Goal: Obtain resource: Obtain resource

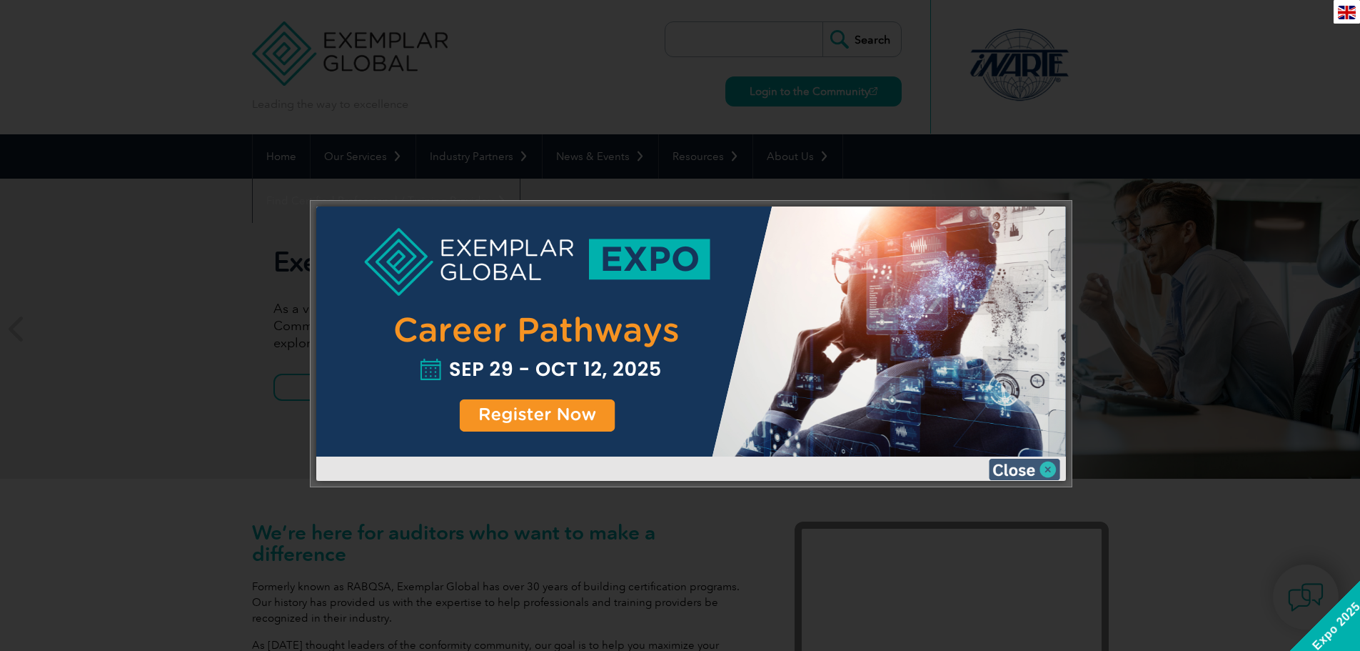
click at [1055, 468] on img at bounding box center [1024, 468] width 71 height 21
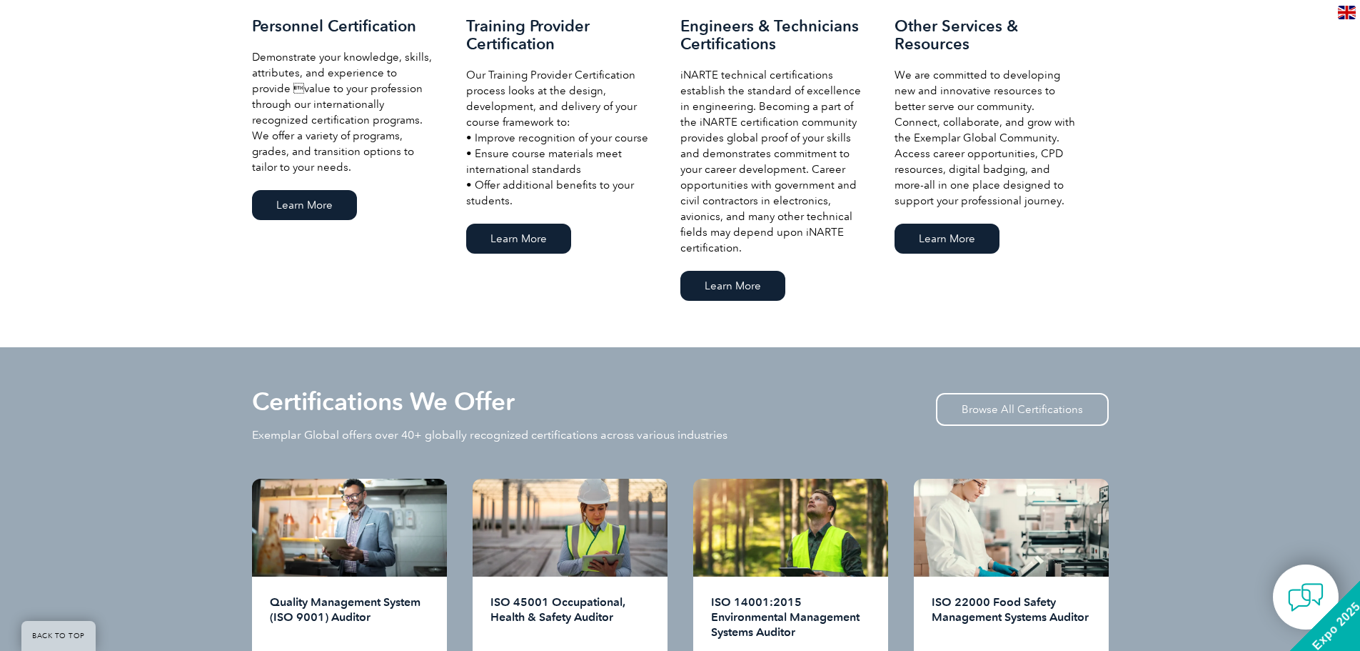
scroll to position [1214, 0]
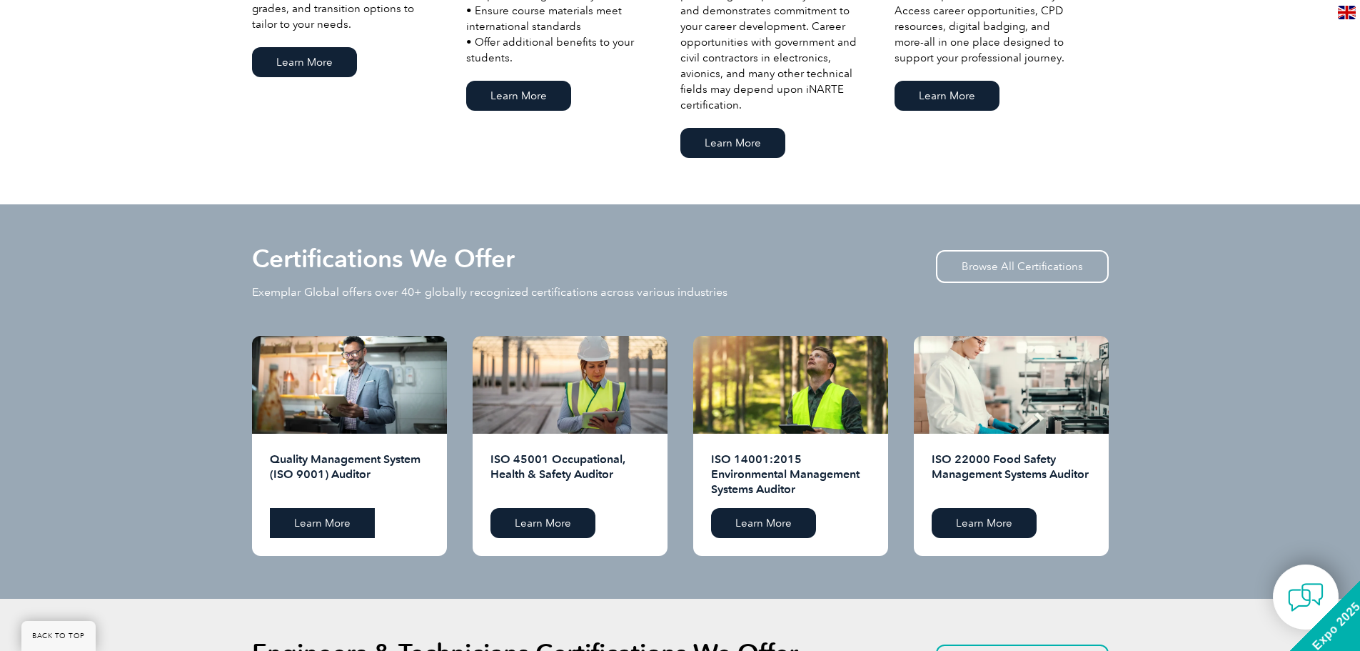
click at [308, 518] on link "Learn More" at bounding box center [322, 523] width 105 height 30
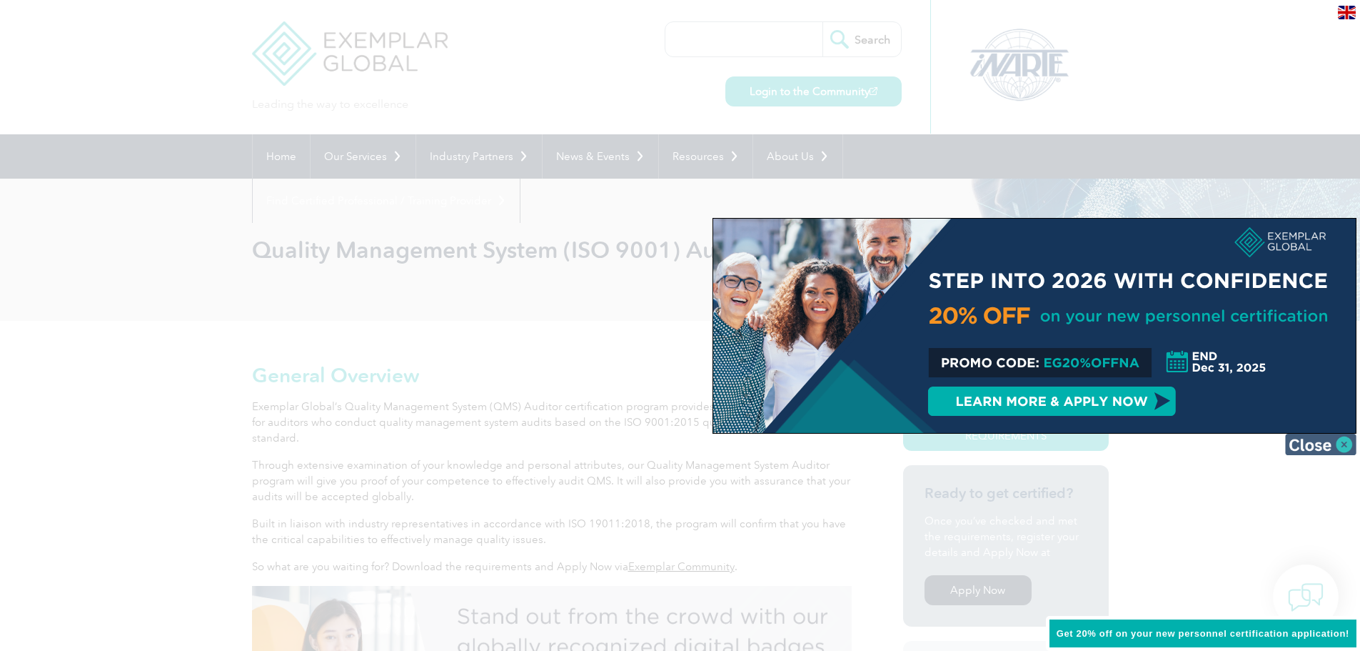
click at [1330, 443] on img at bounding box center [1320, 443] width 71 height 21
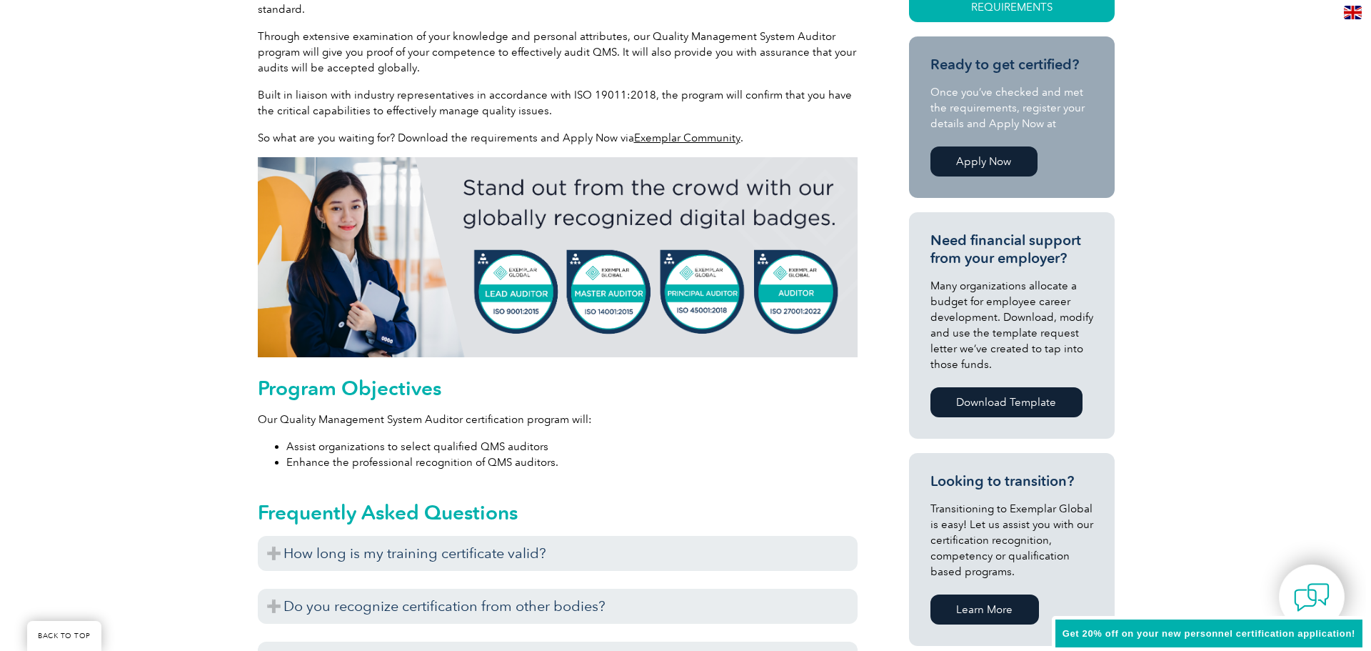
scroll to position [214, 0]
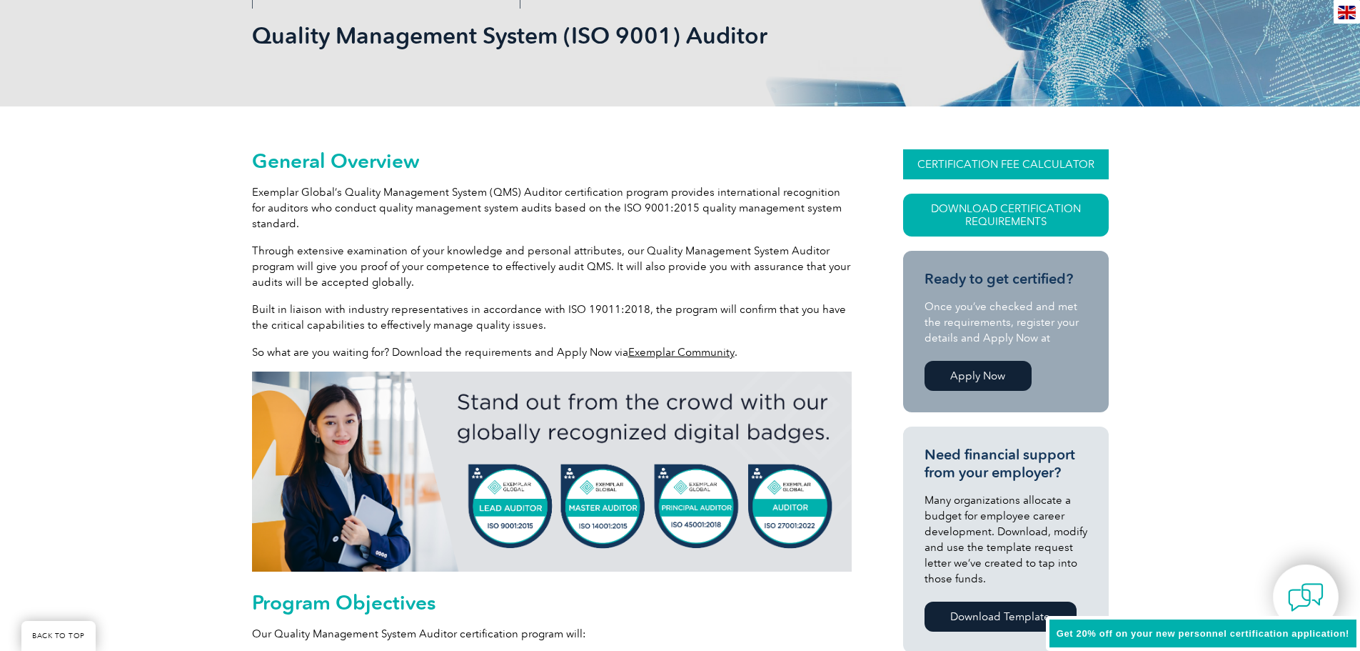
click at [1037, 165] on link "CERTIFICATION FEE CALCULATOR" at bounding box center [1006, 164] width 206 height 30
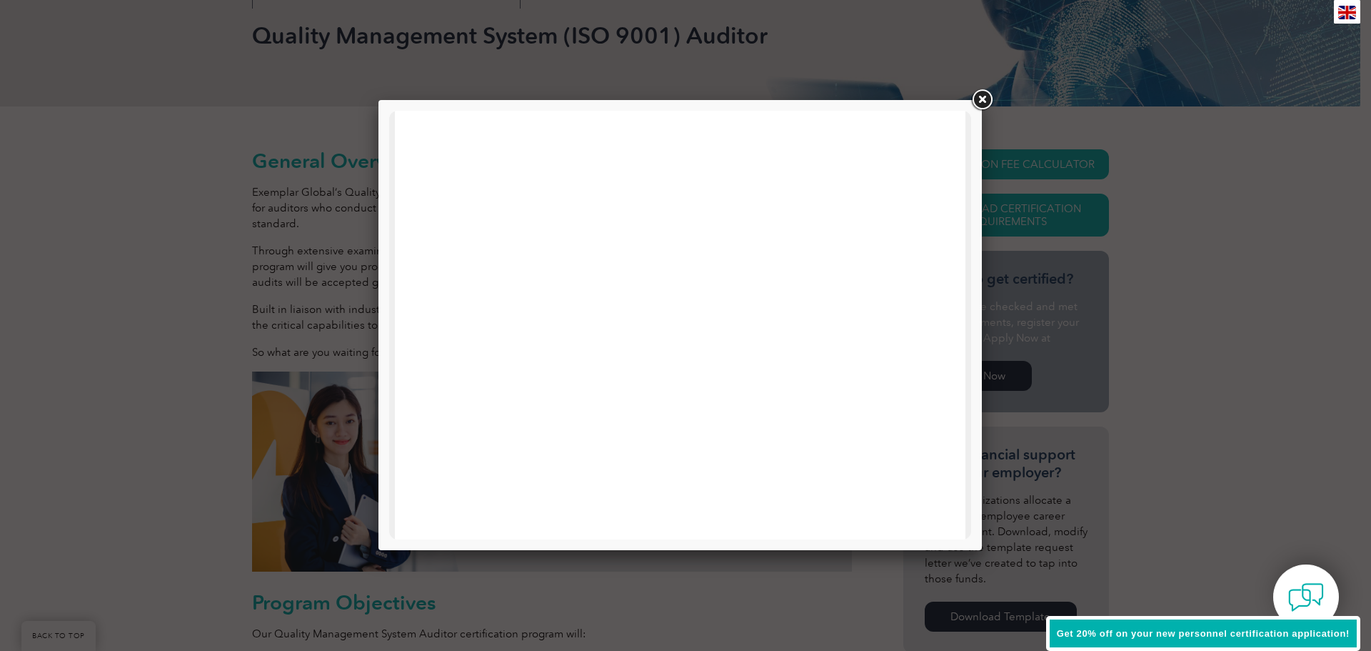
scroll to position [628, 0]
click at [985, 97] on link at bounding box center [982, 100] width 26 height 26
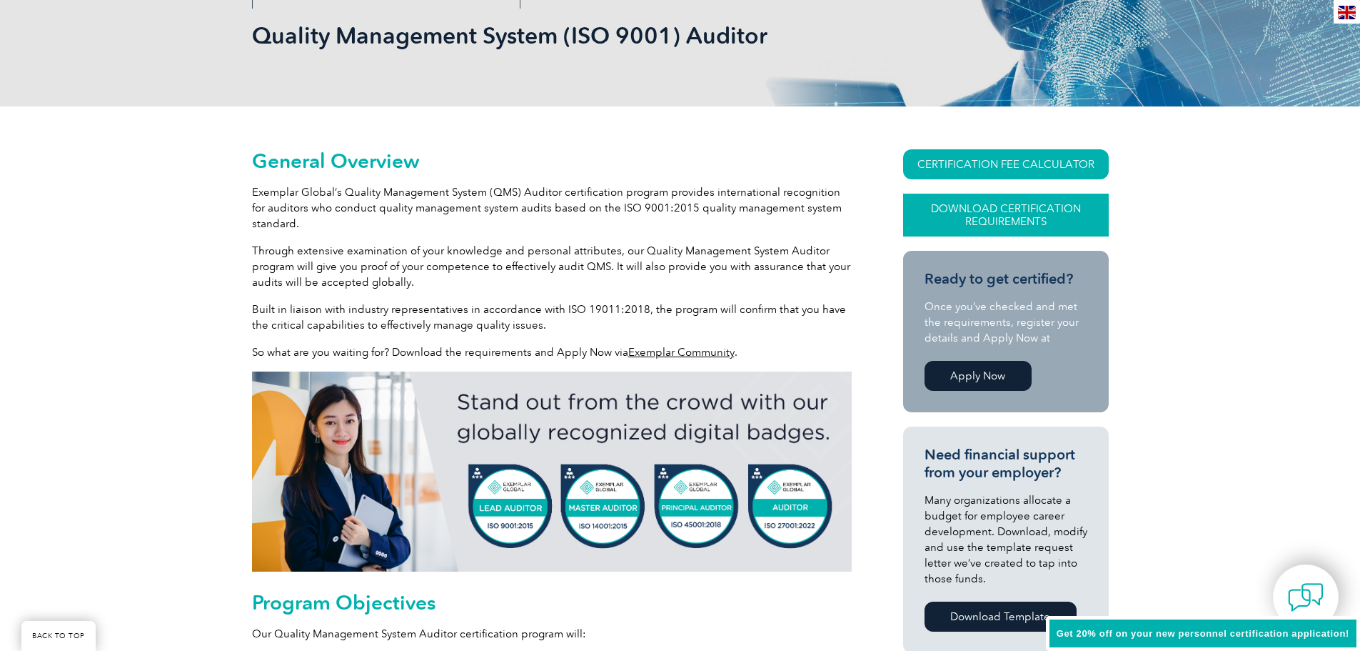
click at [983, 209] on link "Download Certification Requirements" at bounding box center [1006, 215] width 206 height 43
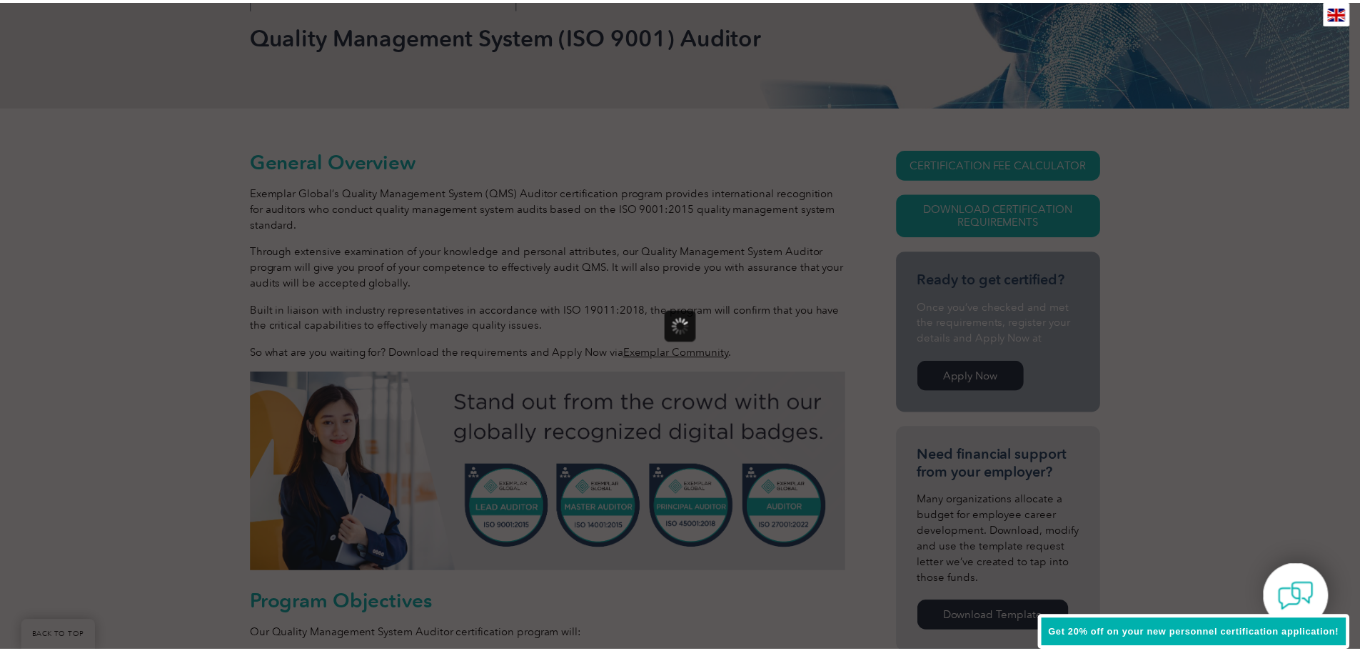
scroll to position [0, 0]
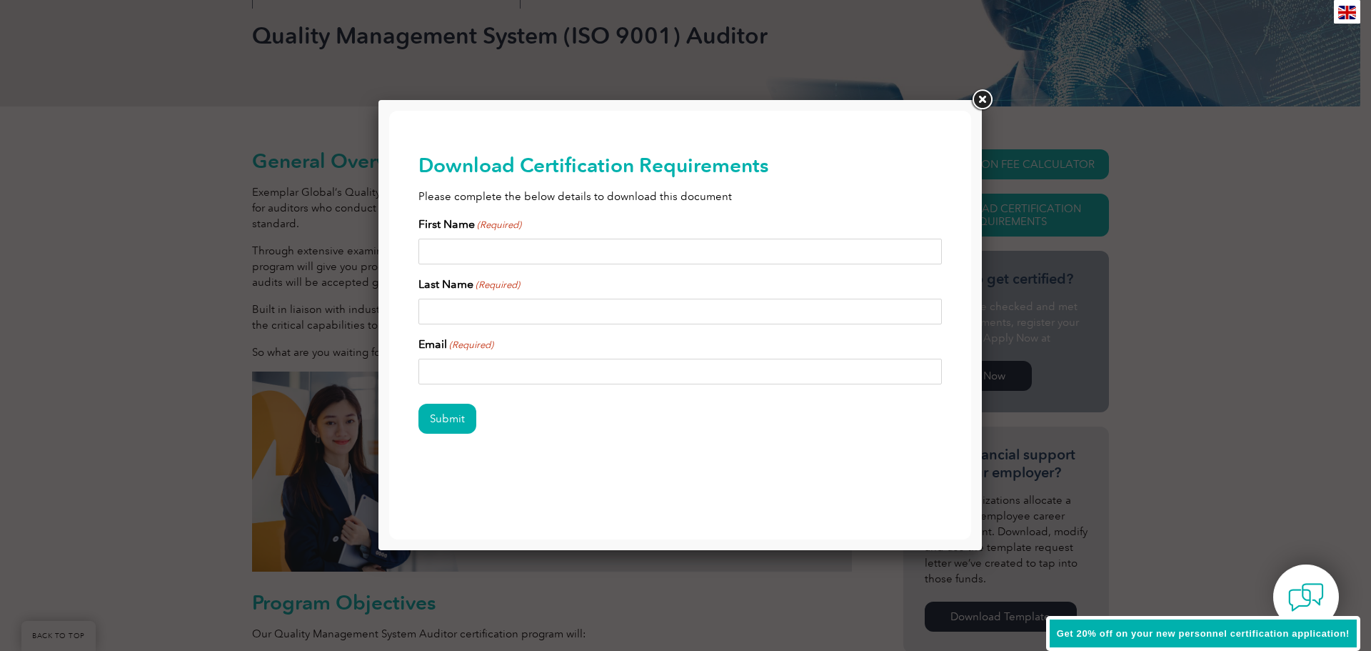
click at [477, 248] on input "First Name (Required)" at bounding box center [680, 252] width 524 height 26
click at [990, 96] on link at bounding box center [982, 100] width 26 height 26
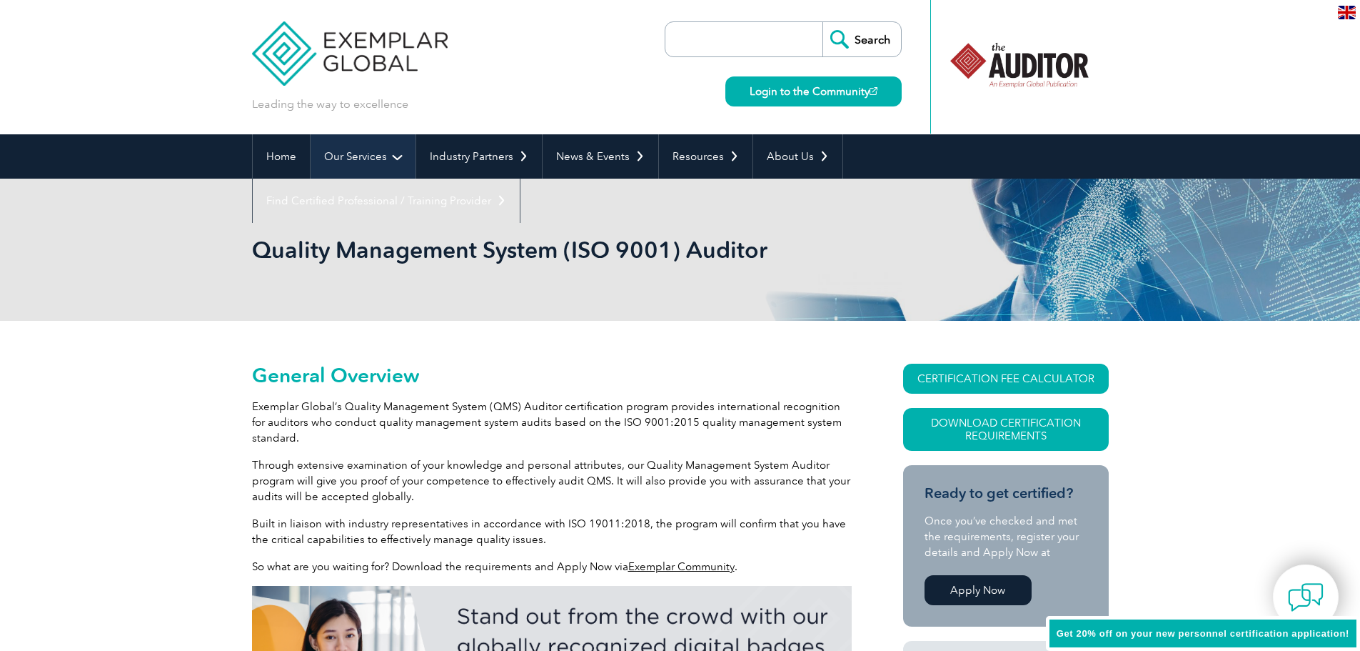
click at [396, 154] on link "Our Services" at bounding box center [363, 156] width 105 height 44
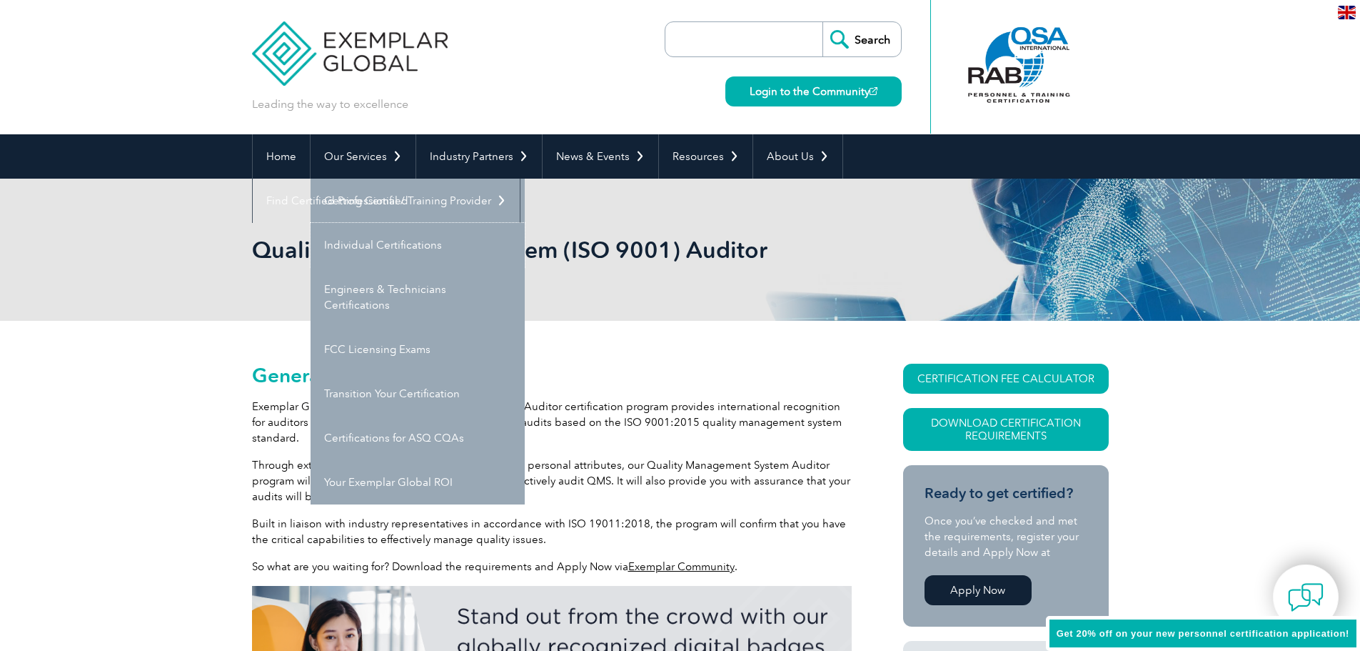
click at [398, 244] on link "Individual Certifications" at bounding box center [418, 245] width 214 height 44
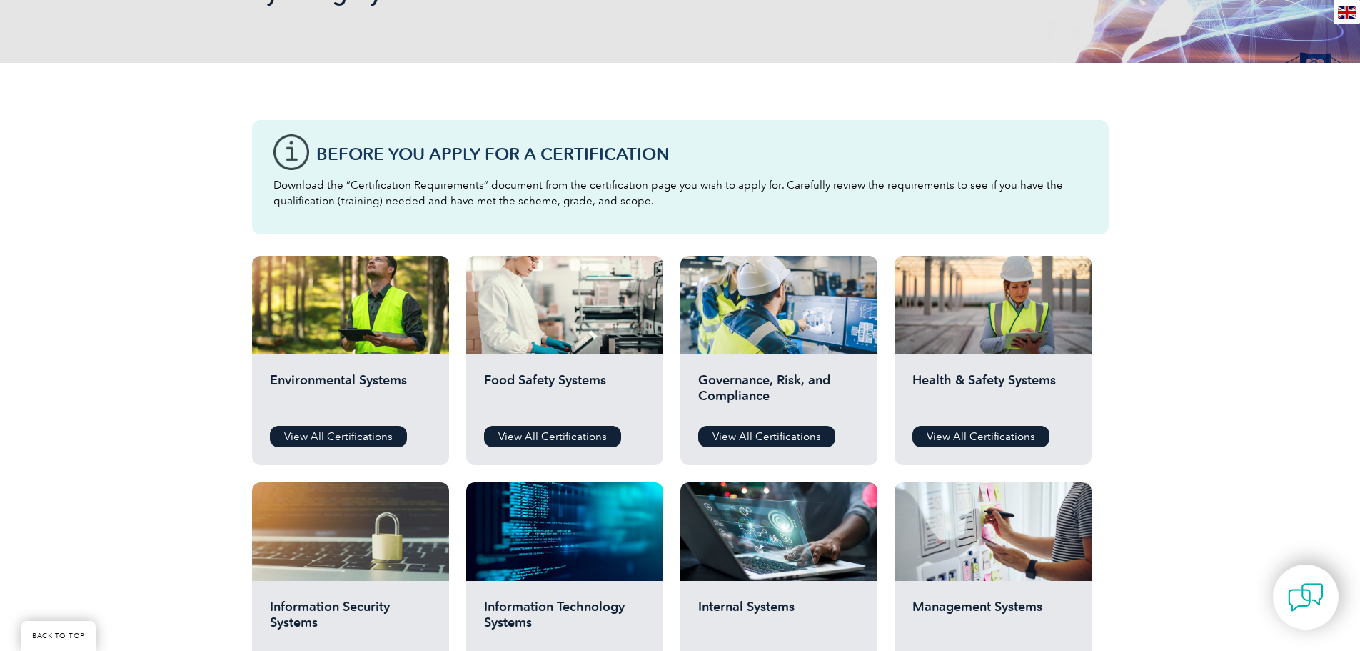
scroll to position [428, 0]
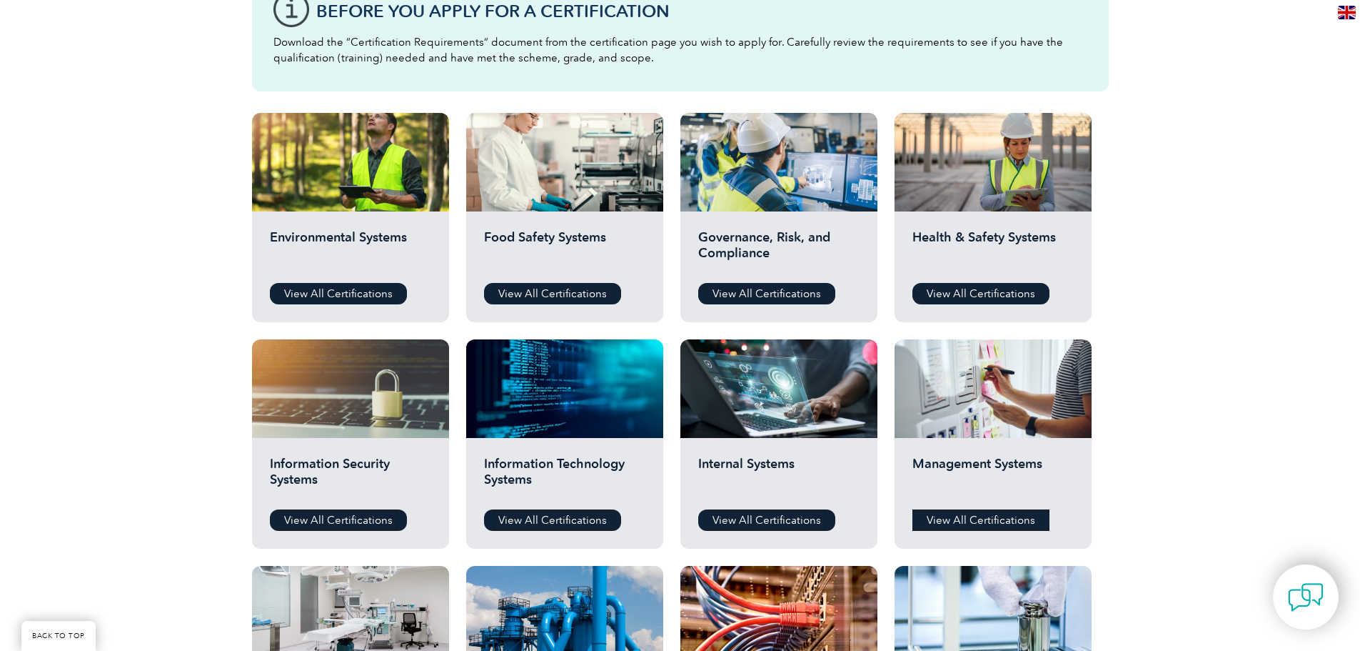
click at [981, 518] on link "View All Certifications" at bounding box center [981, 519] width 137 height 21
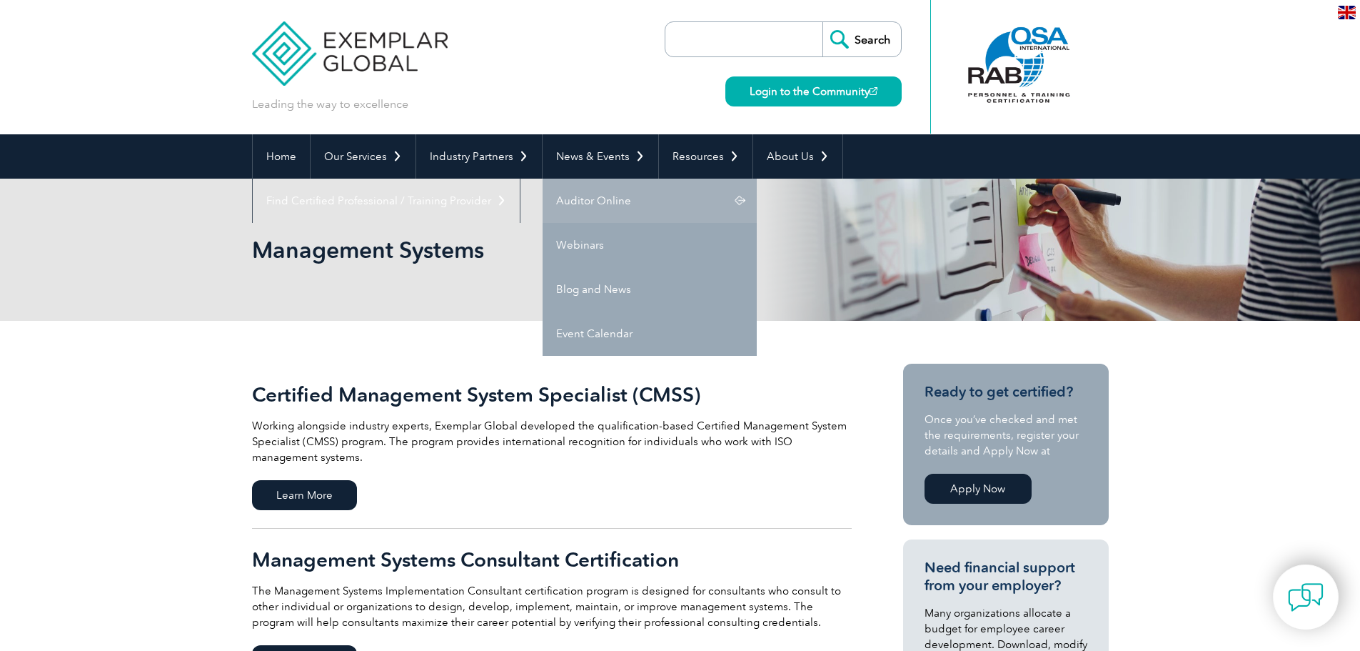
click at [596, 198] on link "Auditor Online" at bounding box center [650, 201] width 214 height 44
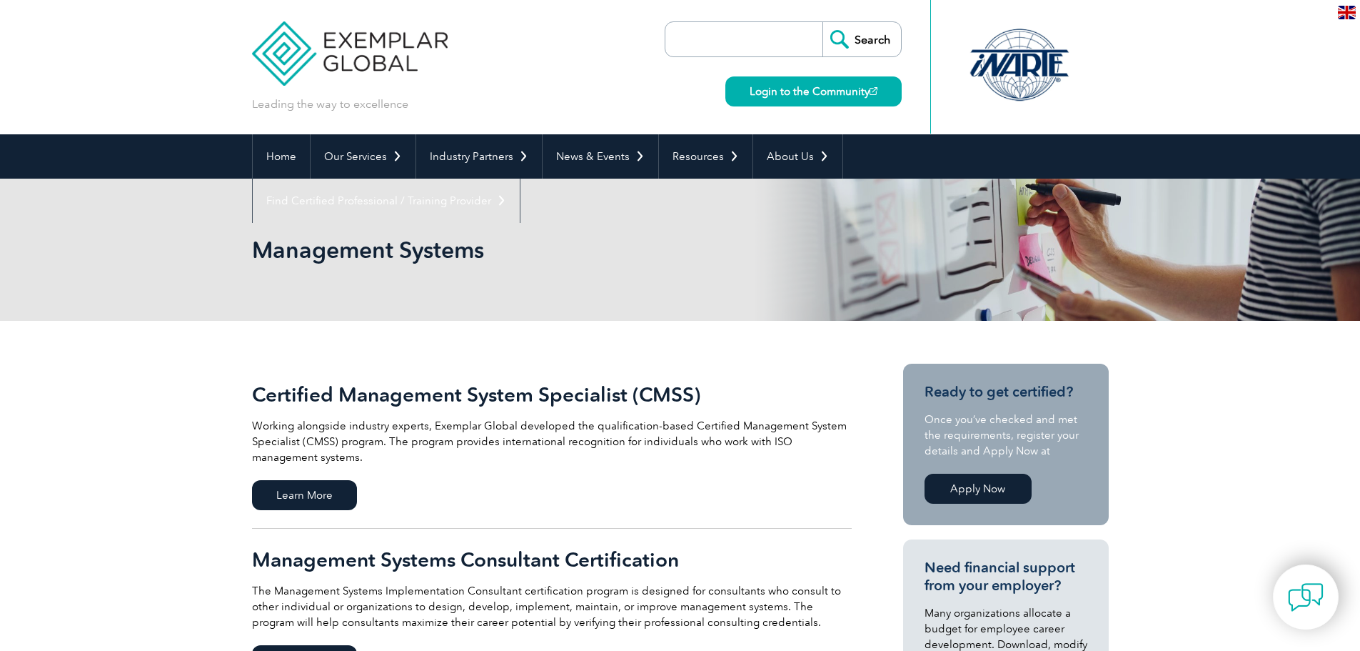
click at [737, 31] on input "search" at bounding box center [748, 39] width 150 height 34
type input "ISO 9001-2015 Lead auditor"
click at [823, 22] on input "Search" at bounding box center [862, 39] width 79 height 34
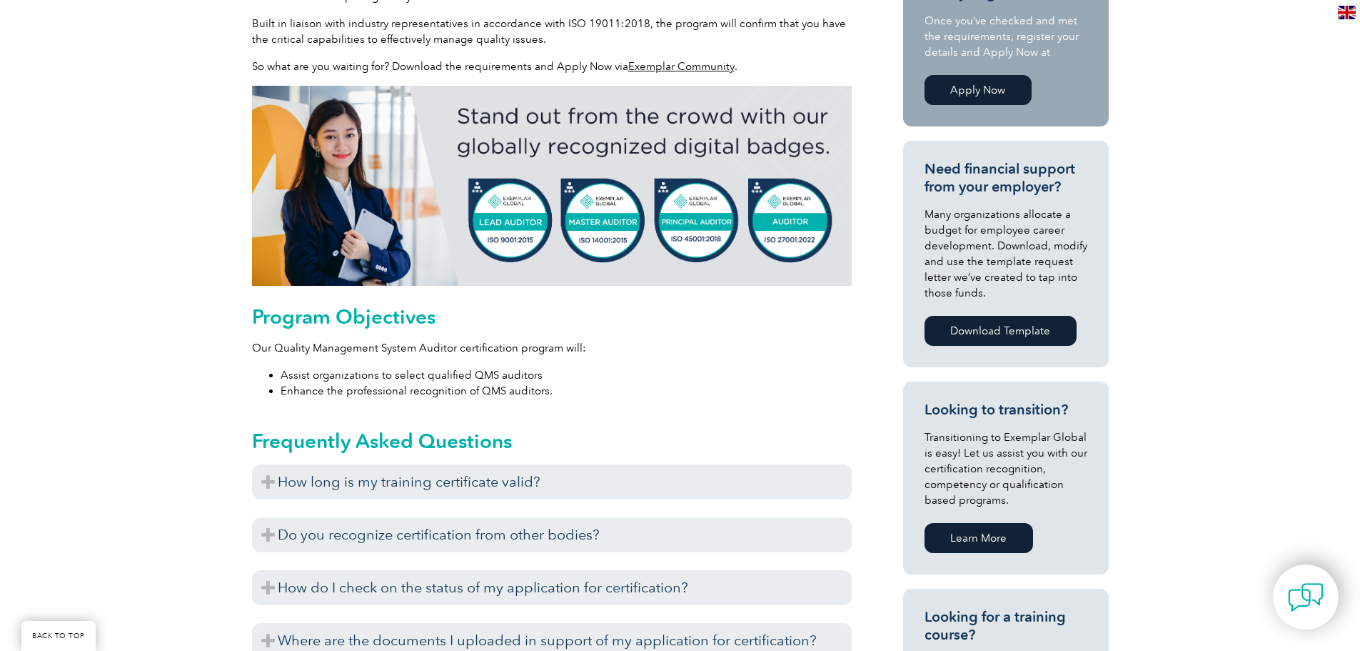
scroll to position [571, 0]
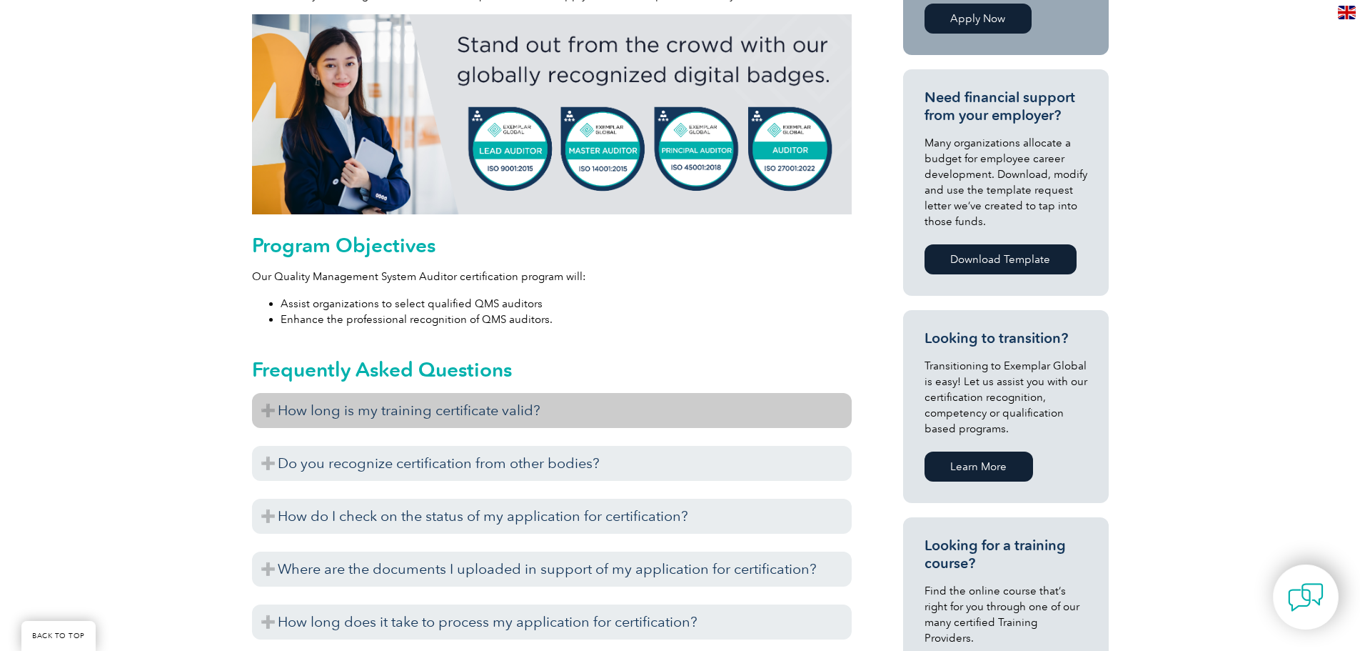
click at [260, 410] on h3 "How long is my training certificate valid?" at bounding box center [552, 410] width 600 height 35
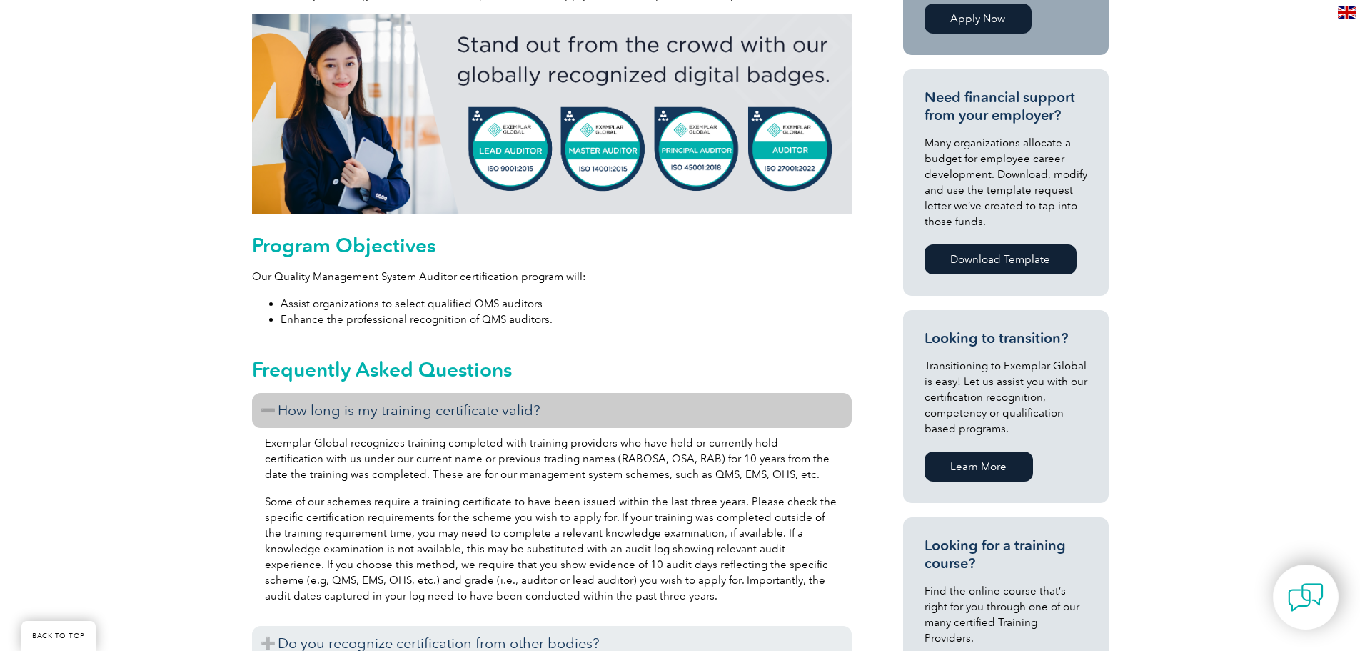
scroll to position [857, 0]
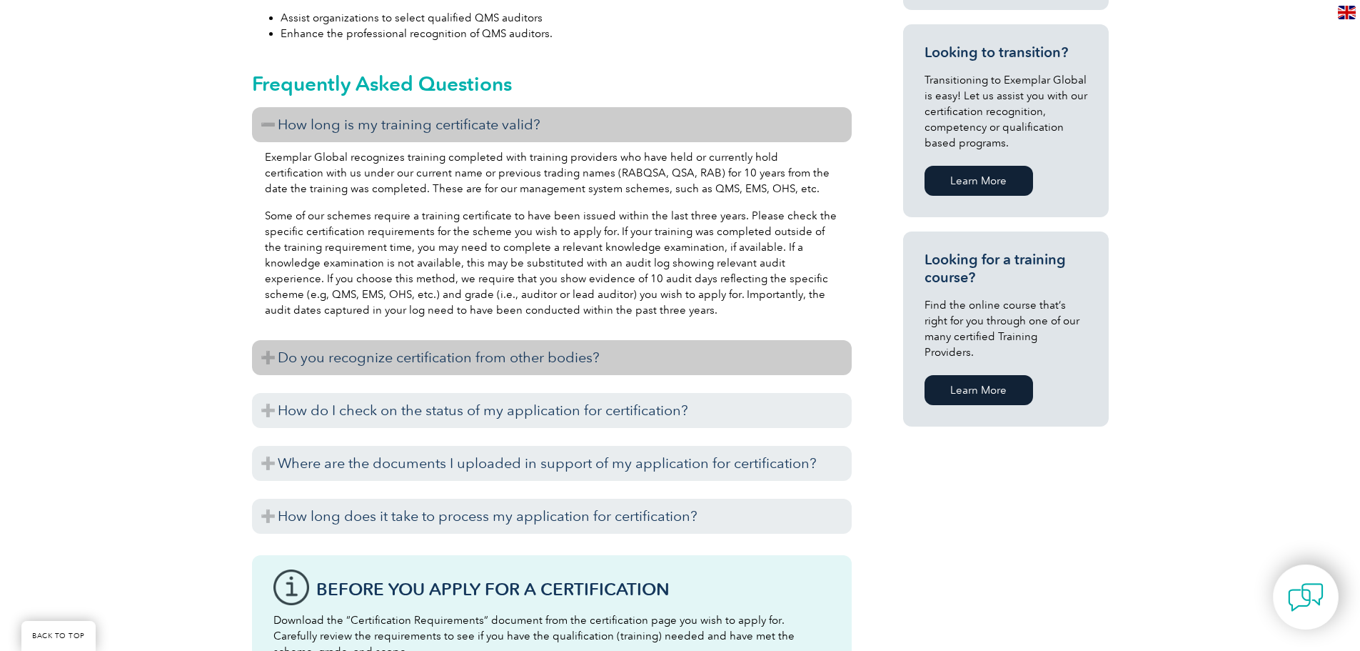
click at [266, 356] on h3 "Do you recognize certification from other bodies?" at bounding box center [552, 357] width 600 height 35
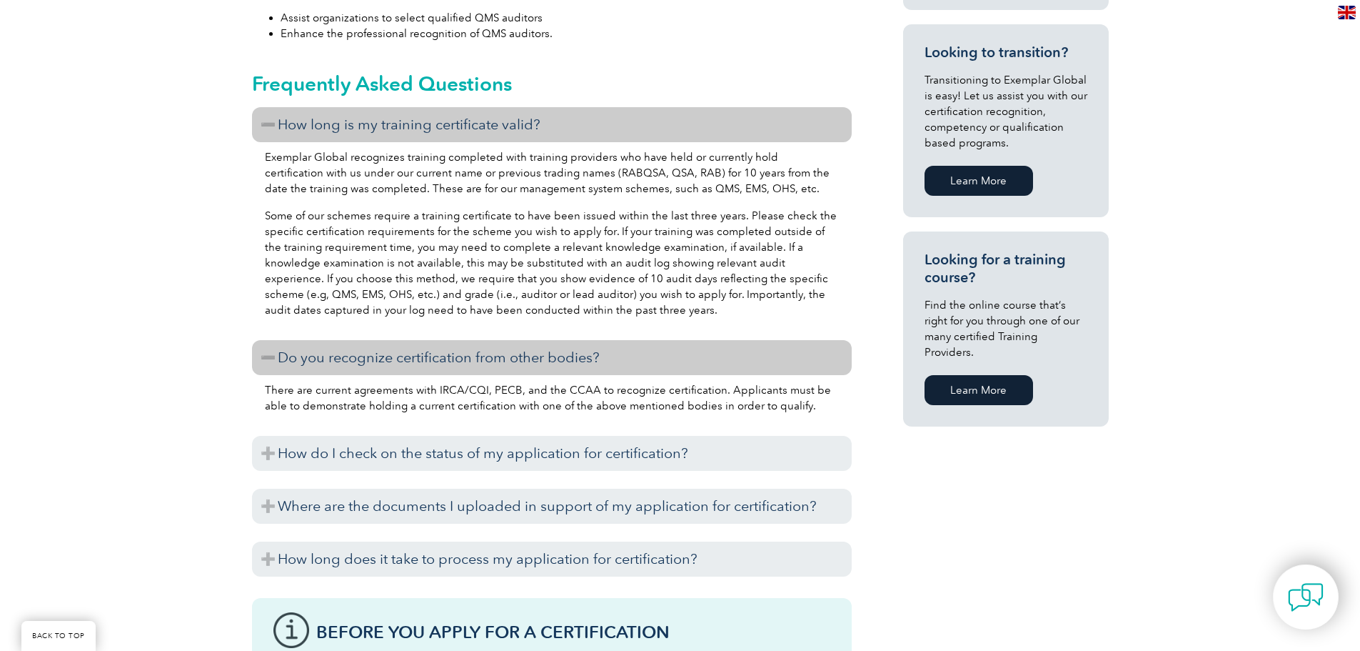
click at [266, 356] on h3 "Do you recognize certification from other bodies?" at bounding box center [552, 357] width 600 height 35
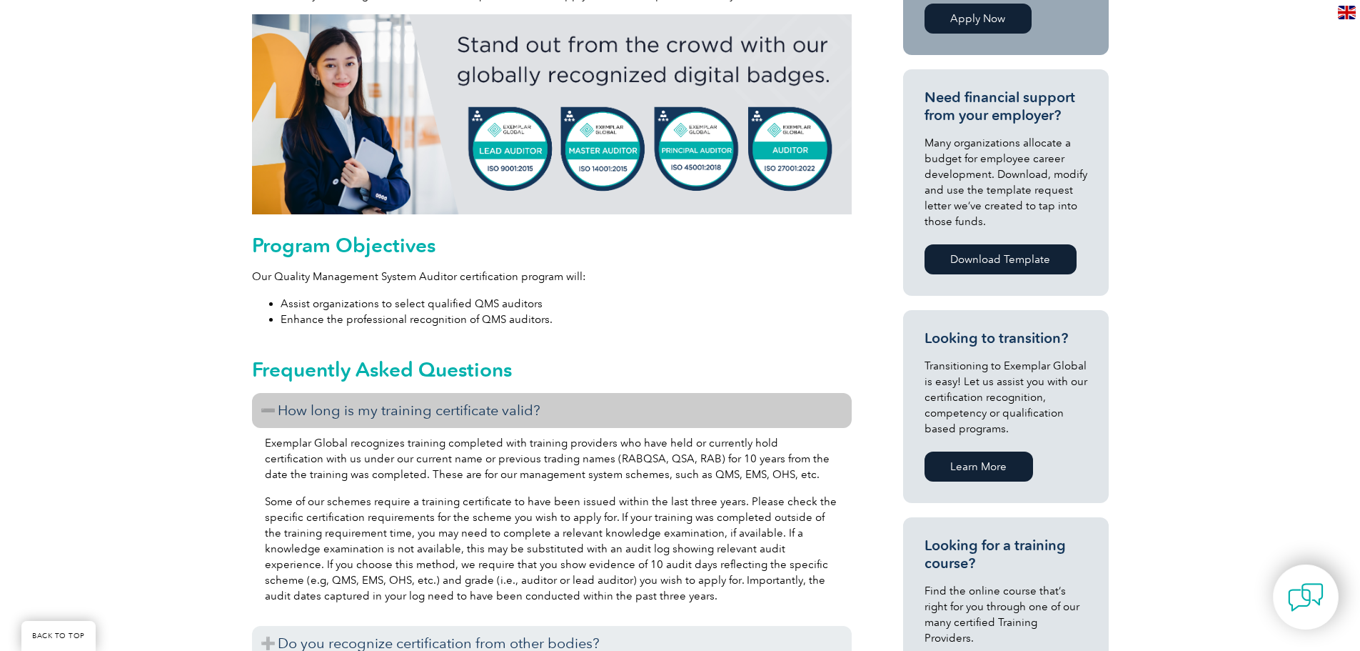
scroll to position [286, 0]
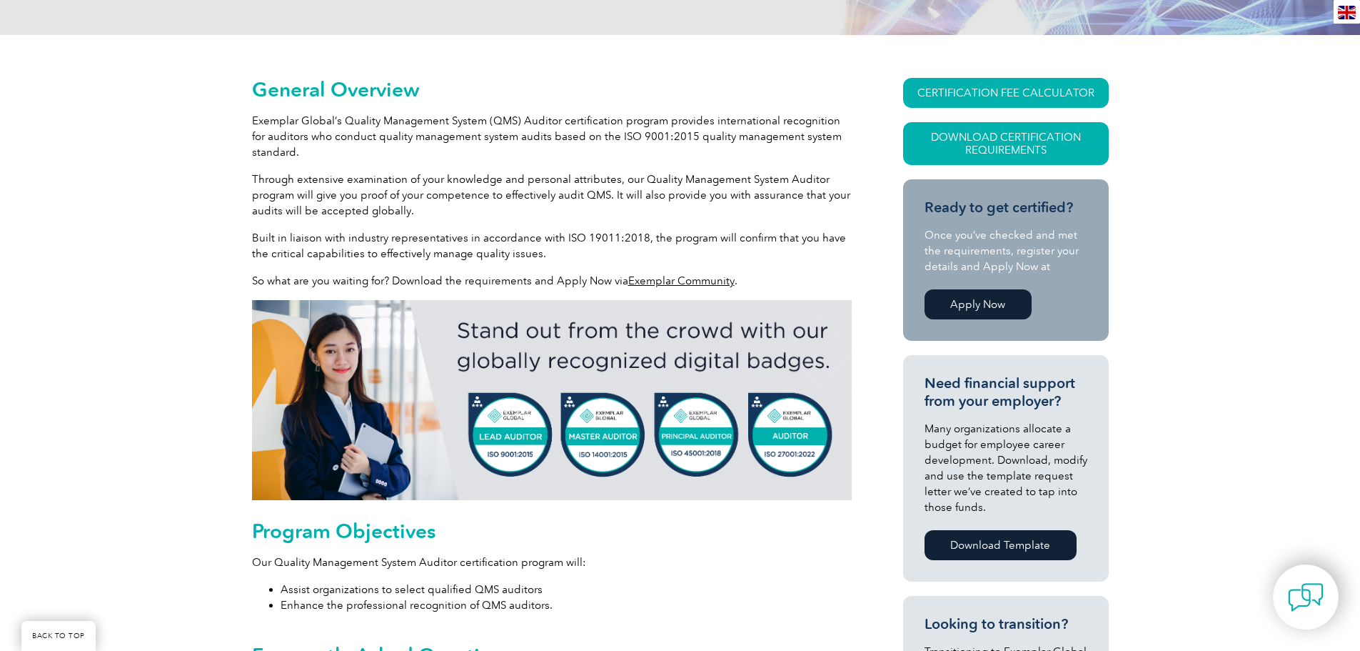
click at [960, 291] on link "Apply Now" at bounding box center [978, 304] width 107 height 30
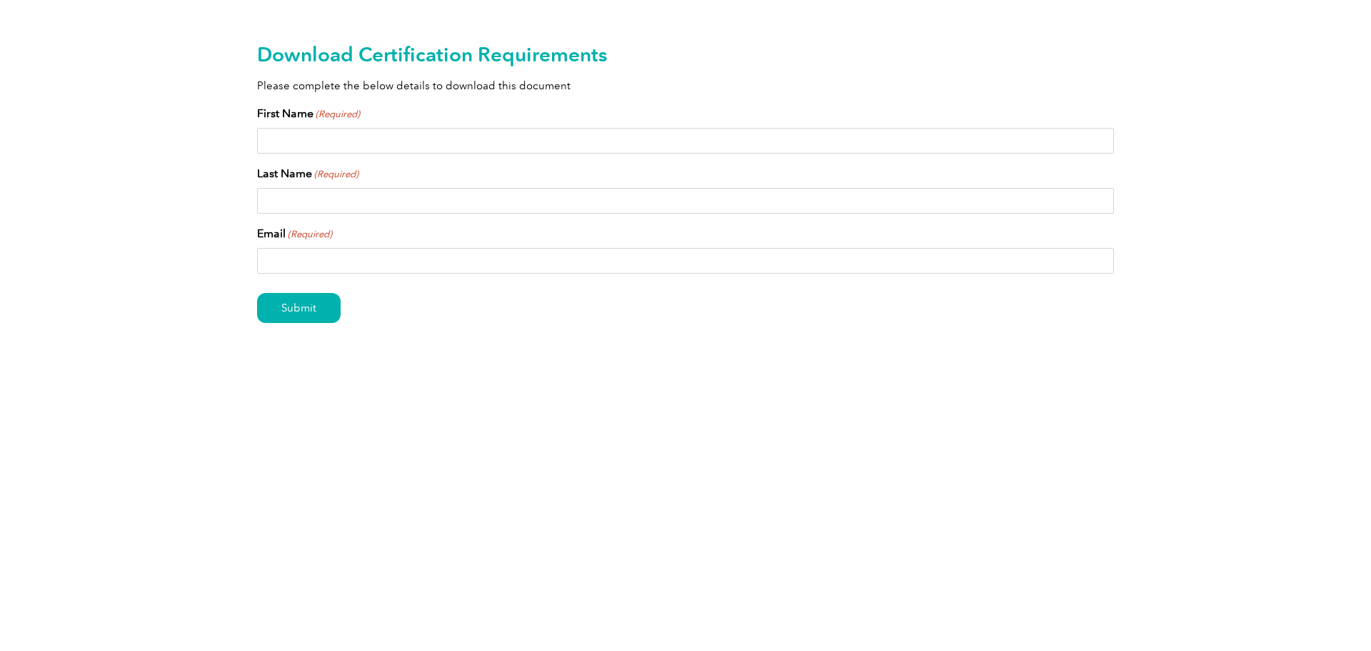
click at [289, 140] on input "First Name (Required)" at bounding box center [685, 141] width 857 height 26
type input "Shahid"
type input "Kayani"
type input "[EMAIL_ADDRESS][DOMAIN_NAME]"
click at [296, 305] on input "Submit" at bounding box center [299, 308] width 84 height 30
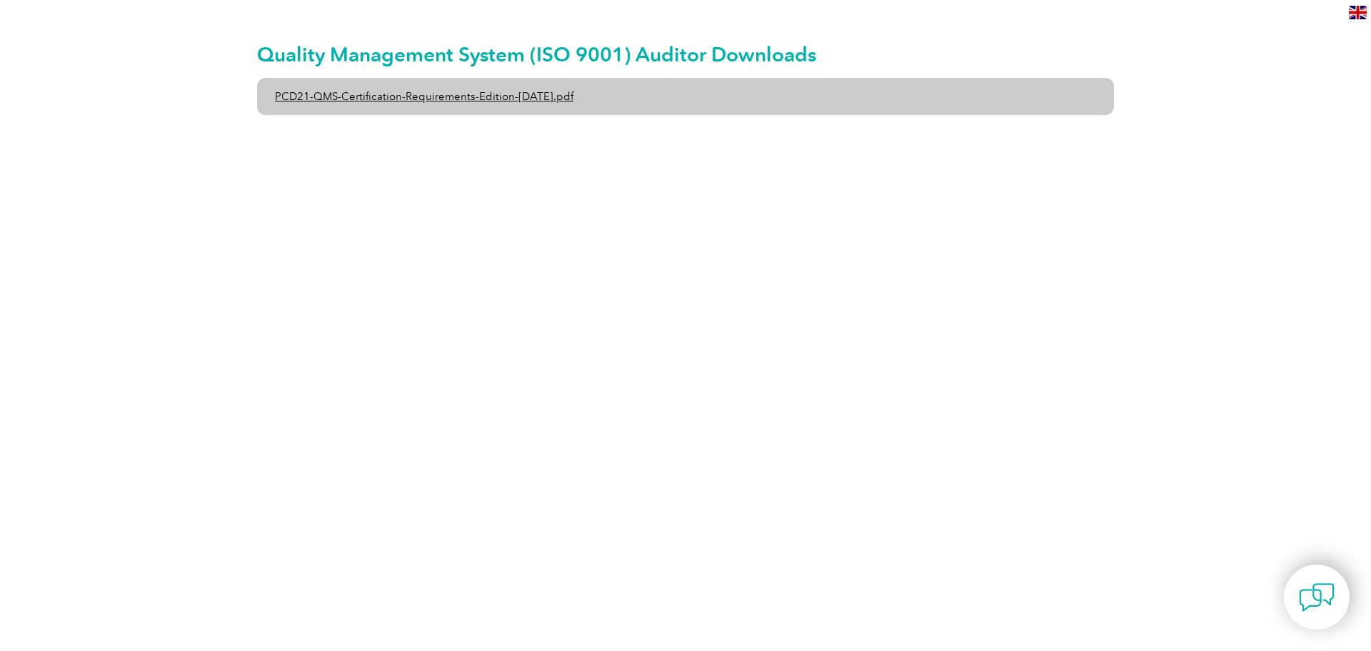
click at [512, 98] on link "PCD21-QMS-Certification-Requirements-Edition-2-April-2022.pdf" at bounding box center [685, 96] width 857 height 37
